Goal: Task Accomplishment & Management: Manage account settings

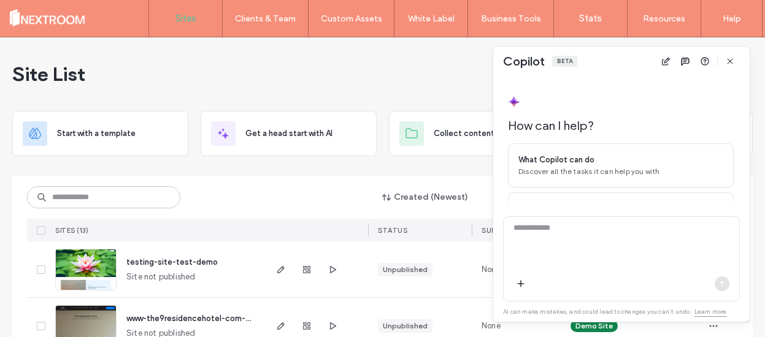
click at [731, 61] on use "button" at bounding box center [730, 61] width 6 height 6
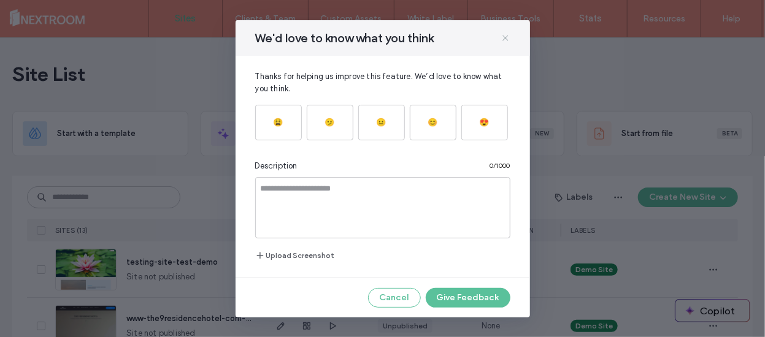
click at [503, 39] on icon at bounding box center [506, 38] width 10 height 10
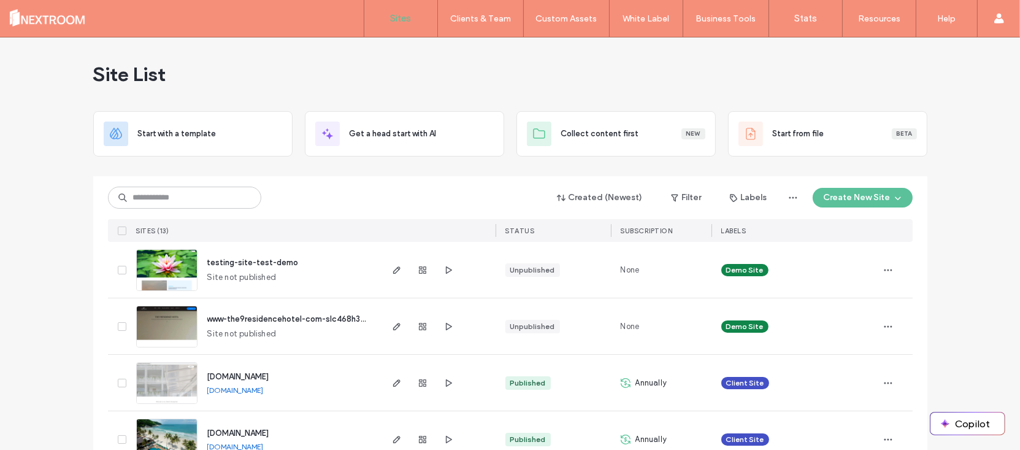
drag, startPoint x: 585, startPoint y: 4, endPoint x: 431, endPoint y: 246, distance: 287.4
click at [431, 246] on div at bounding box center [422, 270] width 66 height 56
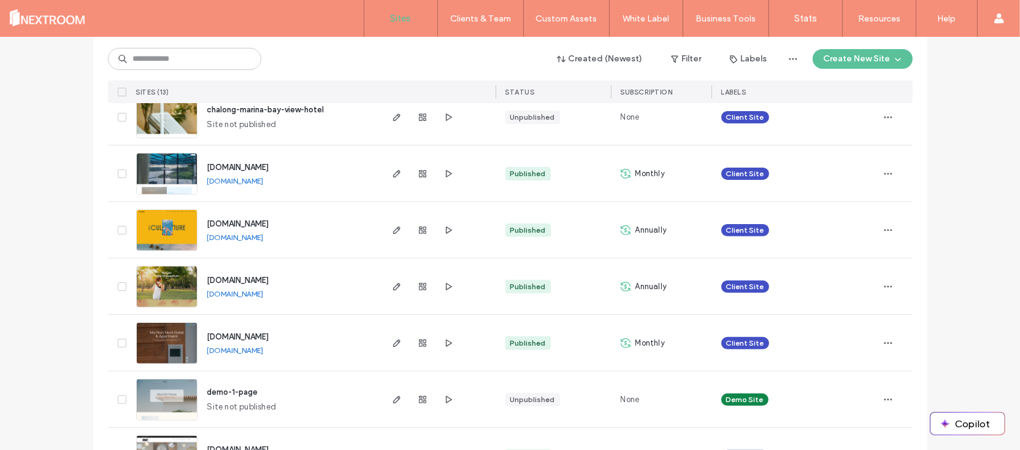
scroll to position [436, 0]
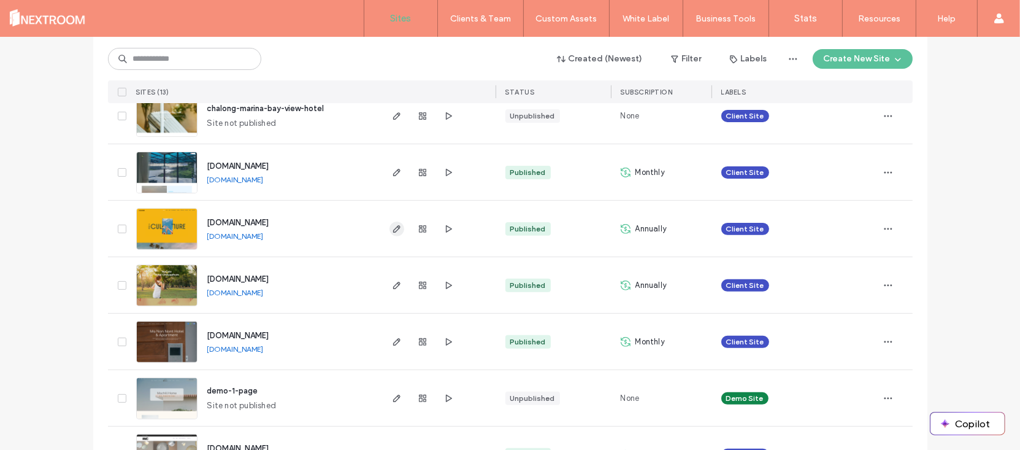
click at [393, 228] on icon "button" at bounding box center [397, 229] width 10 height 10
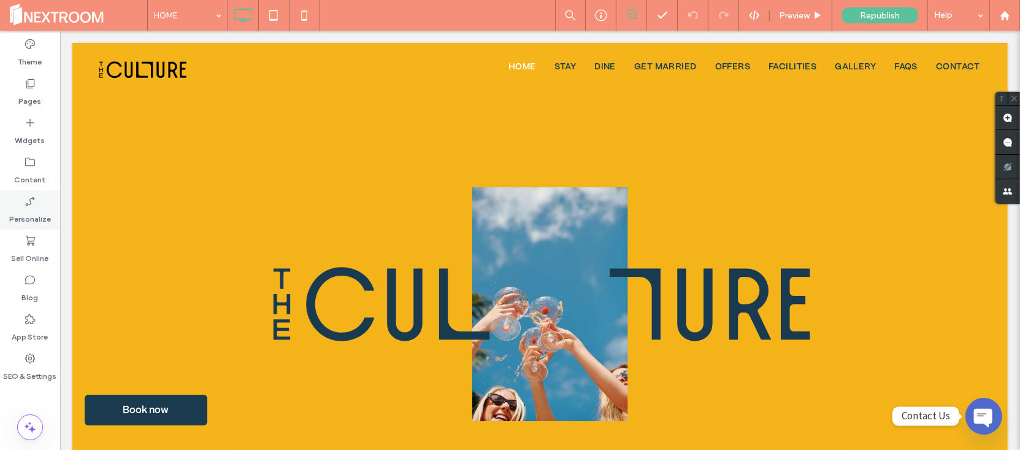
click at [34, 210] on label "Personalize" at bounding box center [30, 215] width 42 height 17
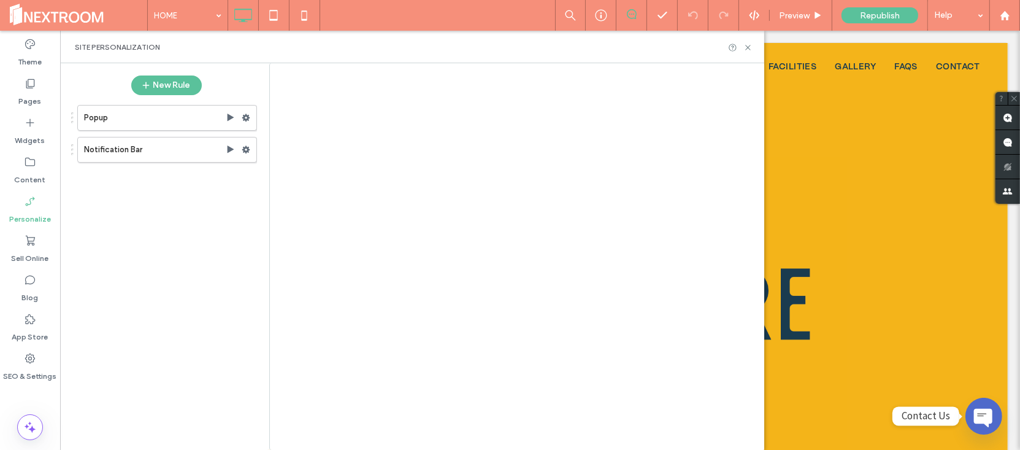
click at [28, 87] on div at bounding box center [510, 225] width 1020 height 450
click at [28, 86] on div at bounding box center [510, 225] width 1020 height 450
